Goal: Task Accomplishment & Management: Manage account settings

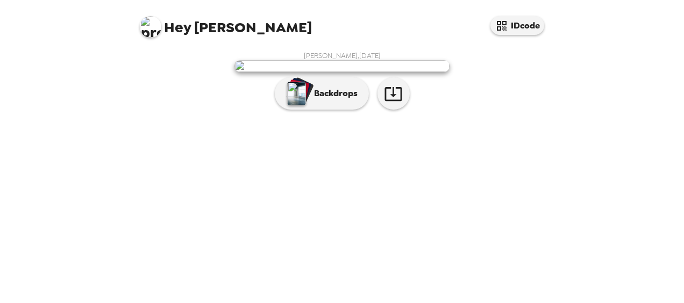
click at [546, 120] on div "[PERSON_NAME] , [DATE] Backdrops" at bounding box center [342, 83] width 430 height 75
drag, startPoint x: 546, startPoint y: 174, endPoint x: 585, endPoint y: 174, distance: 39.2
click at [585, 174] on div "Hey [PERSON_NAME] [PERSON_NAME] , [DATE] Backdrops" at bounding box center [342, 151] width 684 height 303
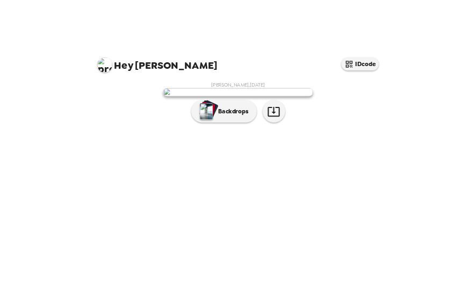
scroll to position [85, 0]
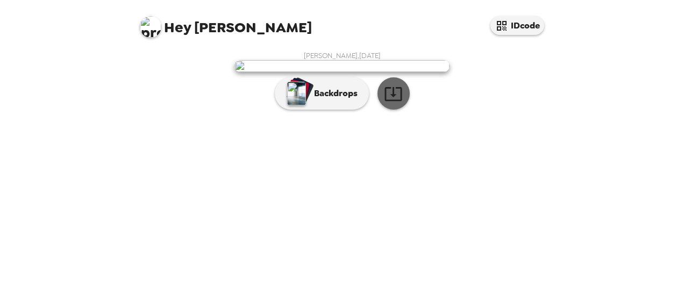
click at [385, 103] on icon "button" at bounding box center [393, 93] width 19 height 19
